Goal: Transaction & Acquisition: Subscribe to service/newsletter

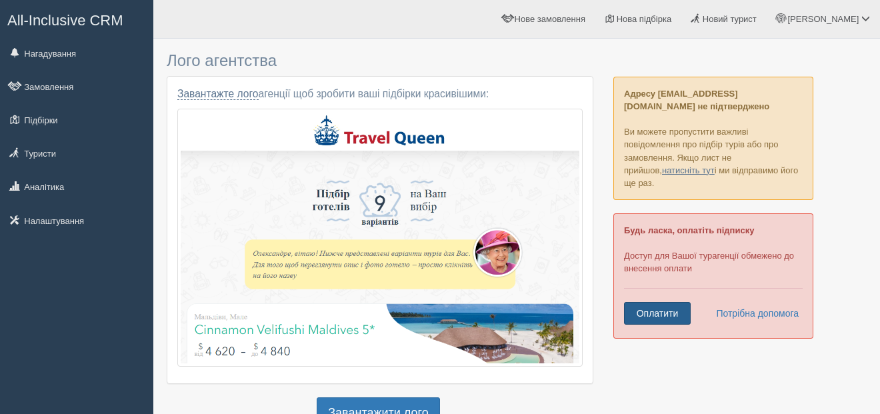
click at [658, 302] on link "Оплатити" at bounding box center [657, 313] width 67 height 23
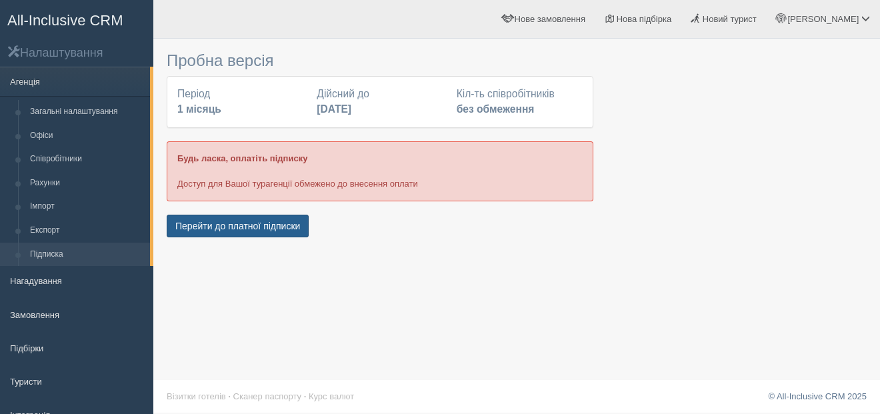
click at [251, 226] on button "Перейти до платної підписки" at bounding box center [238, 226] width 142 height 23
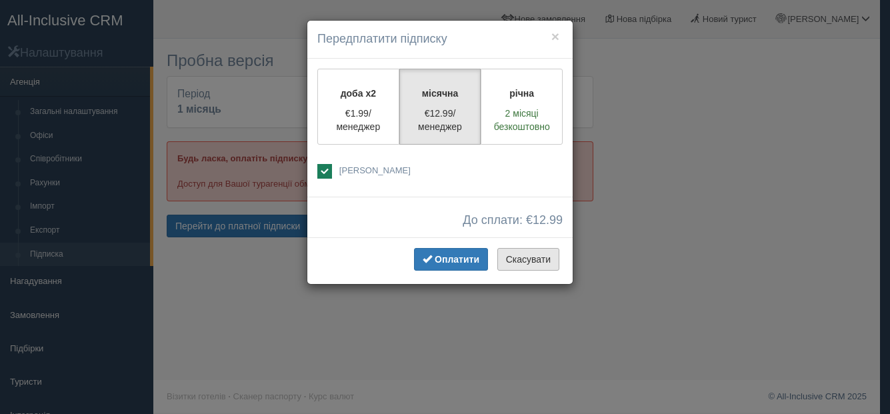
click at [519, 257] on button "Скасувати" at bounding box center [528, 259] width 62 height 23
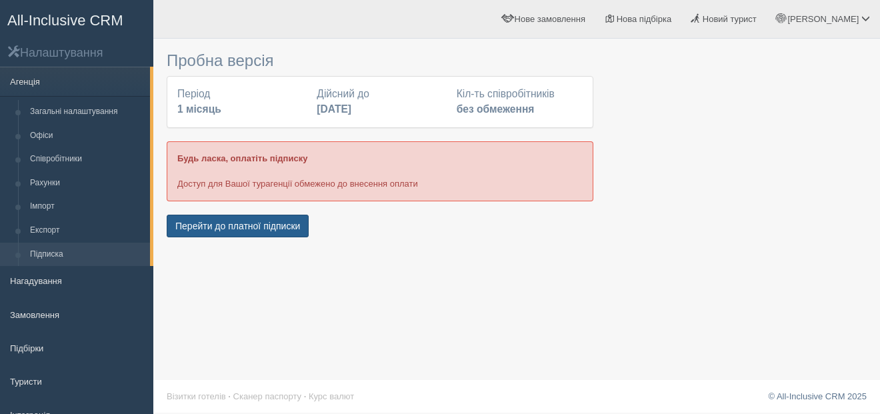
click at [245, 231] on button "Перейти до платної підписки" at bounding box center [238, 226] width 142 height 23
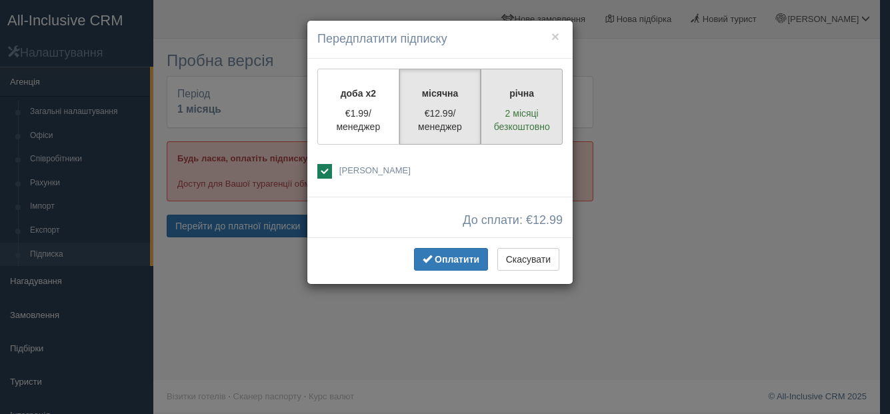
click at [493, 117] on p "2 місяці безкоштовно" at bounding box center [521, 120] width 65 height 27
radio input "true"
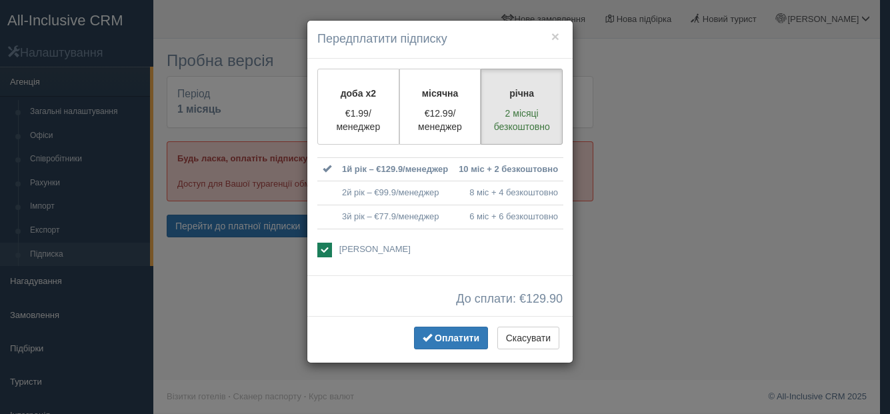
click at [448, 194] on td "2й рік – €99.9/менеджер" at bounding box center [395, 193] width 117 height 24
click at [369, 191] on td "2й рік – €99.9/менеджер" at bounding box center [395, 193] width 117 height 24
click at [314, 190] on div "доба x2 €1.99/менеджер місячна €12.99/менеджер річна 2 місяці безкоштовно" at bounding box center [439, 167] width 265 height 217
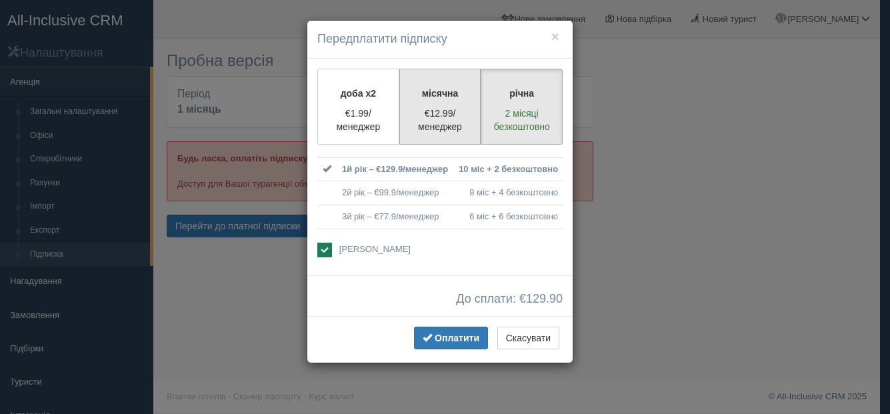
click at [436, 69] on label "місячна €12.99/менеджер" at bounding box center [440, 107] width 82 height 76
radio input "true"
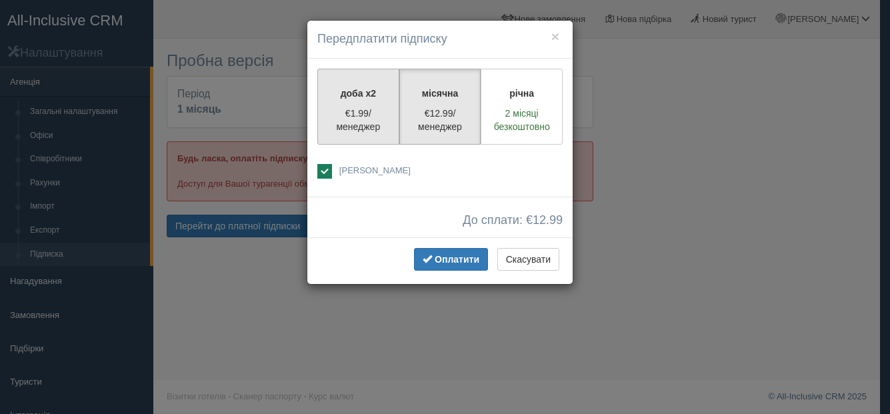
click at [380, 105] on label "доба x2 €1.99/менеджер" at bounding box center [358, 107] width 82 height 76
radio input "true"
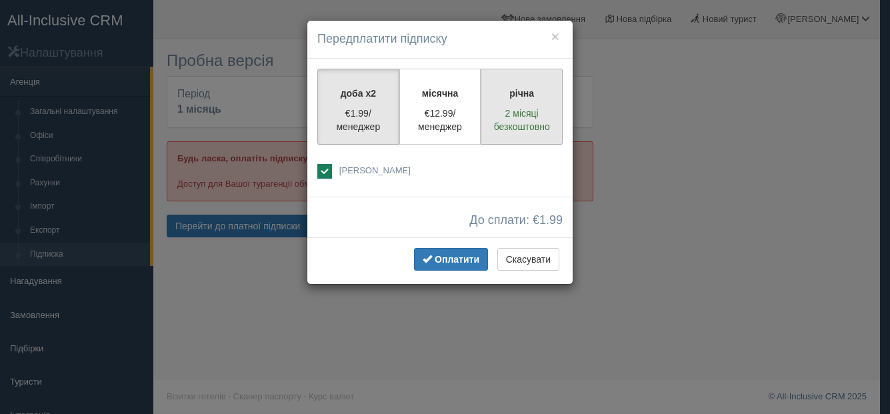
click at [500, 103] on label "річна 2 місяці безкоштовно" at bounding box center [522, 107] width 82 height 76
radio input "true"
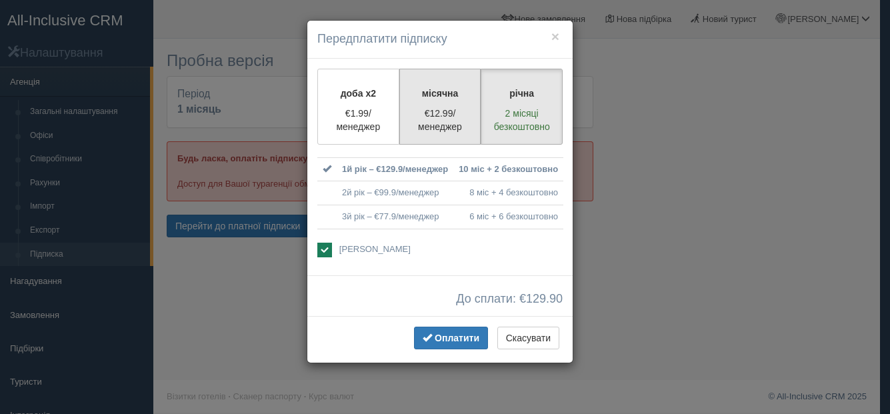
click at [443, 96] on p "місячна" at bounding box center [440, 93] width 65 height 13
radio input "true"
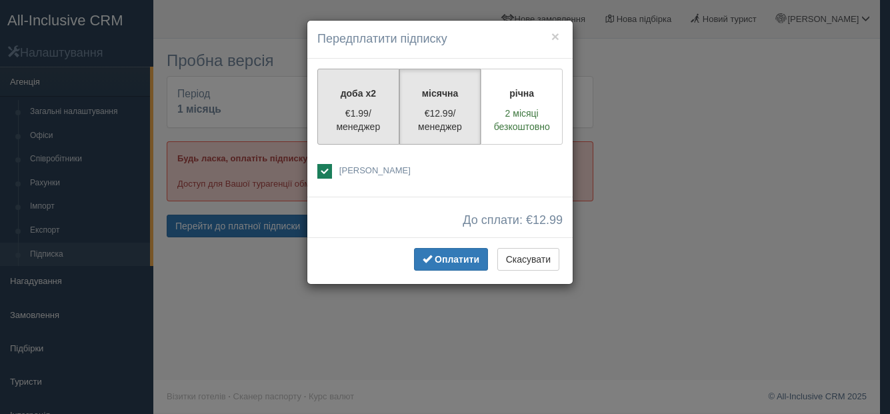
click at [362, 96] on p "доба x2" at bounding box center [358, 93] width 65 height 13
radio input "true"
click at [430, 96] on p "місячна" at bounding box center [440, 93] width 65 height 13
radio input "true"
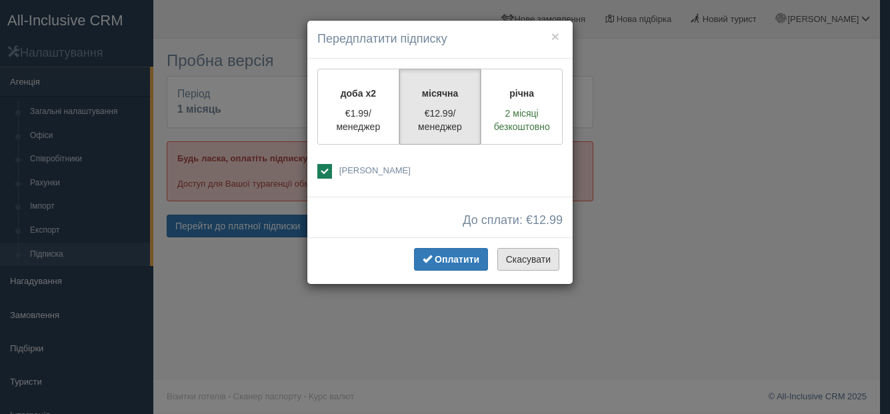
click at [526, 257] on button "Скасувати" at bounding box center [528, 259] width 62 height 23
